Goal: Answer question/provide support

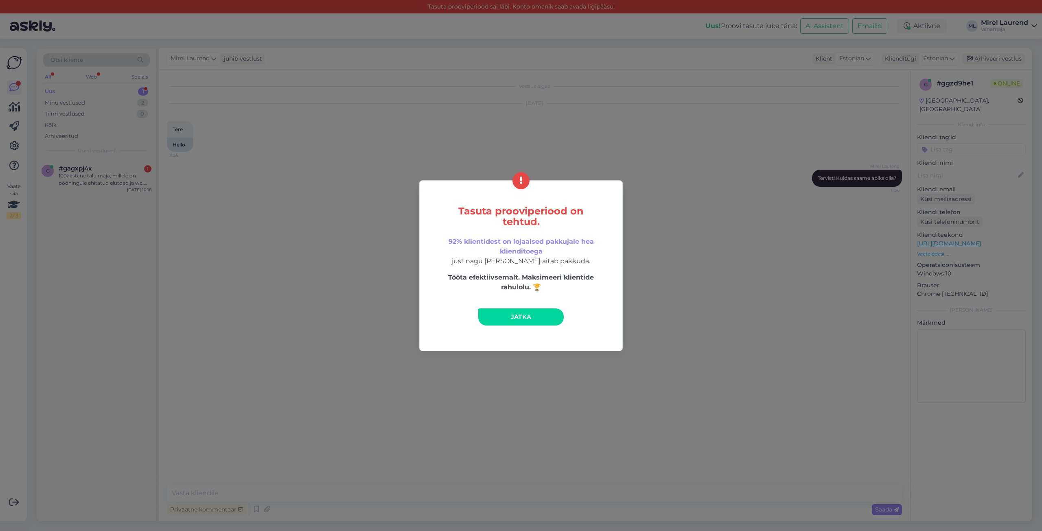
click at [537, 315] on link "Jätka" at bounding box center [520, 317] width 85 height 17
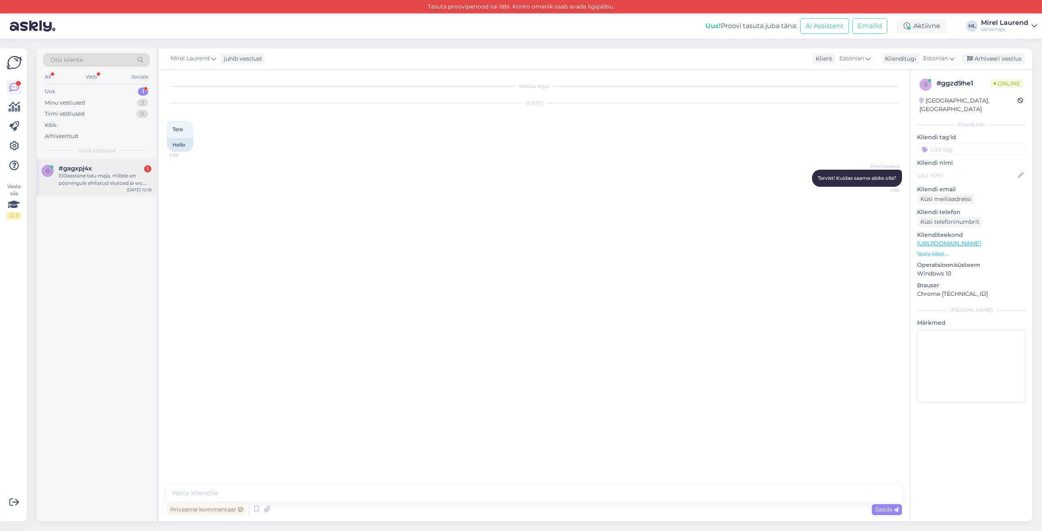
click at [85, 167] on span "#gagxpj4x" at bounding box center [75, 168] width 33 height 7
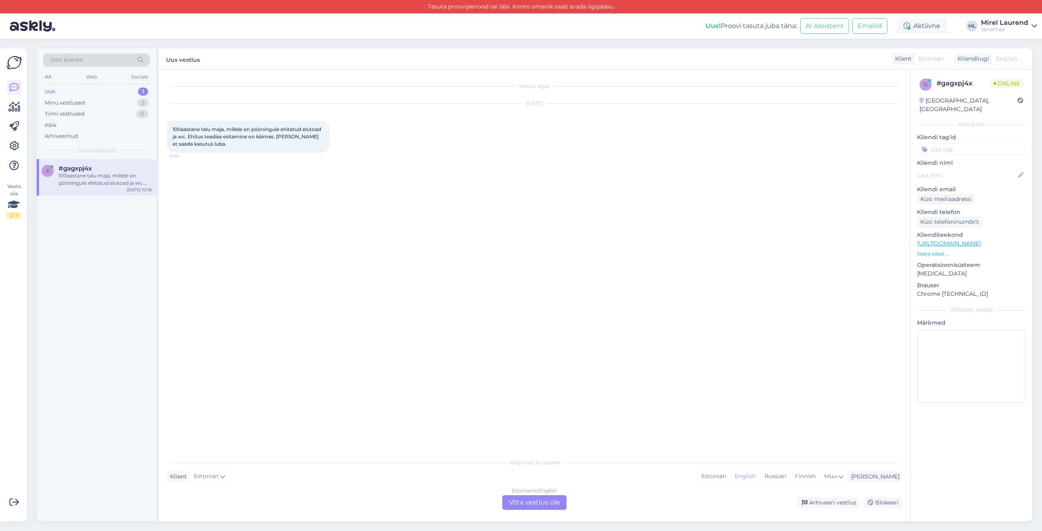
click at [554, 500] on div "Estonian to English Võta vestlus üle" at bounding box center [534, 502] width 64 height 15
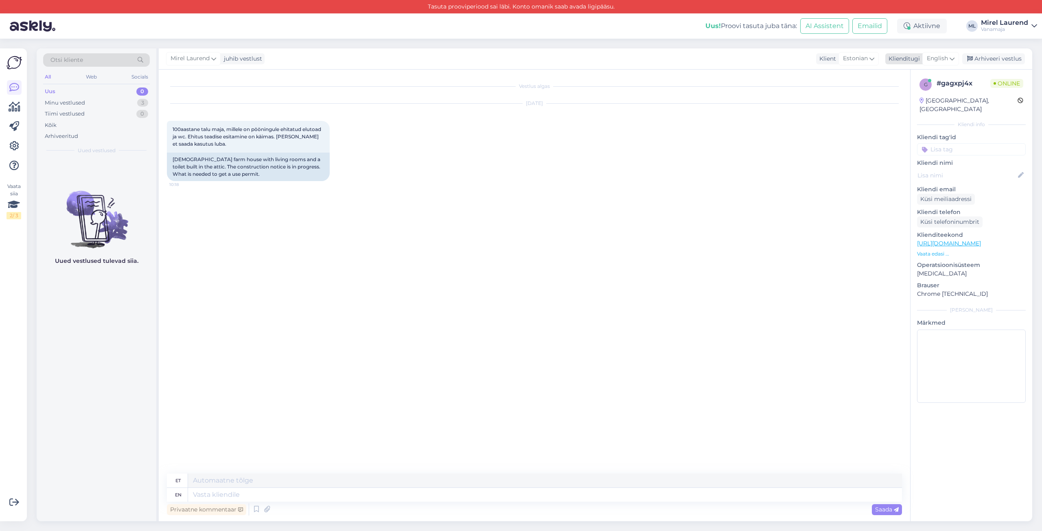
click at [946, 59] on span "English" at bounding box center [937, 58] width 21 height 9
click at [911, 193] on link "Estonian" at bounding box center [923, 199] width 90 height 13
click at [297, 486] on textarea at bounding box center [534, 493] width 735 height 17
paste textarea "Tervist! Saatke meile päring [EMAIL_ADDRESS][DOMAIN_NAME]. Vastame siis kasutus…"
click at [323, 497] on textarea "Tervist! Saatke meile päring [EMAIL_ADDRESS][DOMAIN_NAME]. Vastame siis kasutus…" at bounding box center [534, 493] width 735 height 17
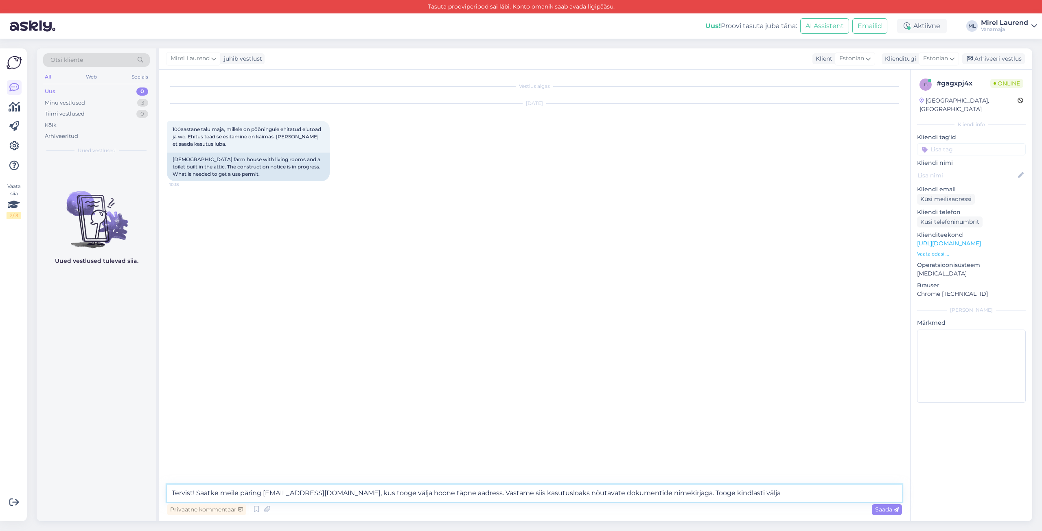
drag, startPoint x: 730, startPoint y: 492, endPoint x: 657, endPoint y: 497, distance: 73.4
click at [657, 497] on textarea "Tervist! Saatke meile päring [EMAIL_ADDRESS][DOMAIN_NAME], kus tooge välja hoon…" at bounding box center [534, 493] width 735 height 17
type textarea "Tervist! Saatke meile päring [EMAIL_ADDRESS][DOMAIN_NAME], kus tooge välja hoon…"
click at [884, 510] on span "Saada" at bounding box center [887, 509] width 24 height 7
